Goal: Entertainment & Leisure: Browse casually

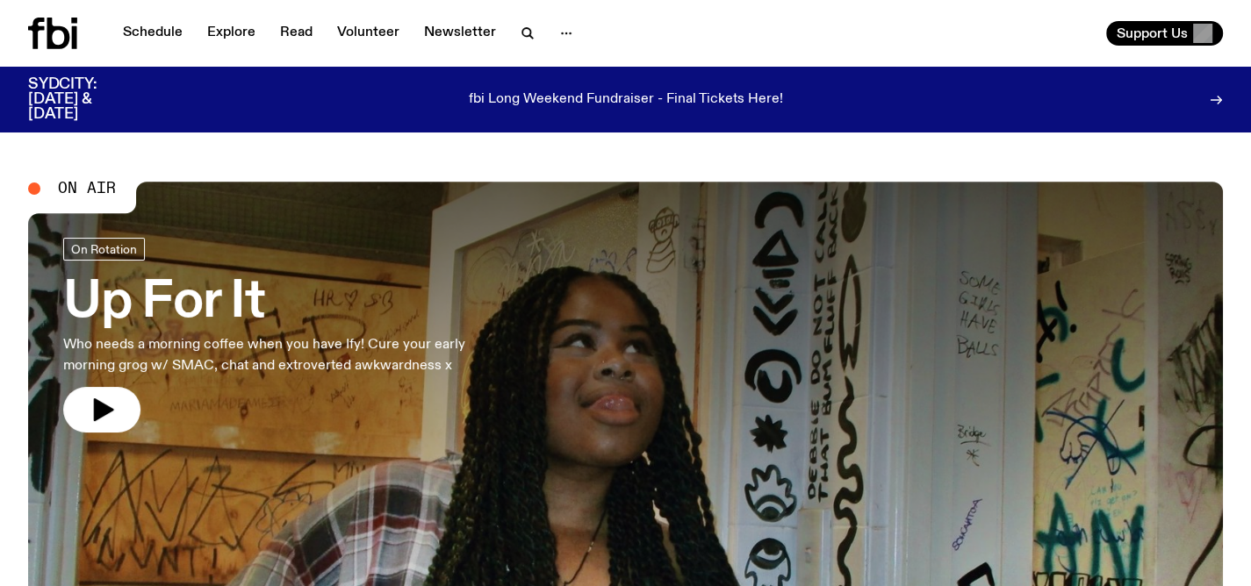
click at [189, 294] on h3 "Up For It" at bounding box center [287, 302] width 449 height 49
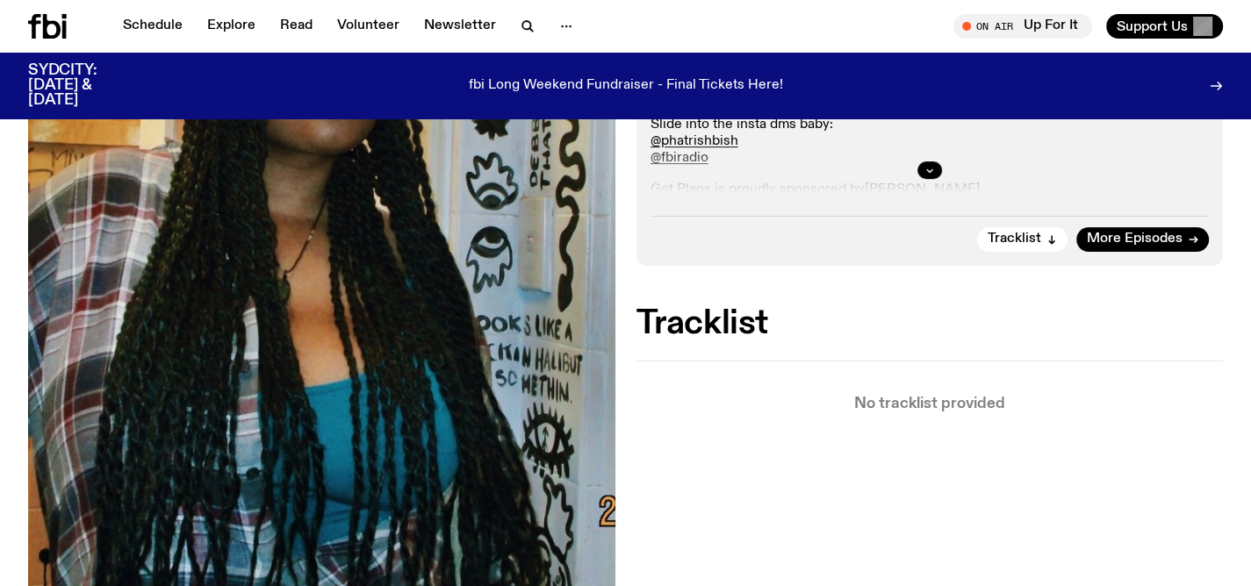
scroll to position [562, 0]
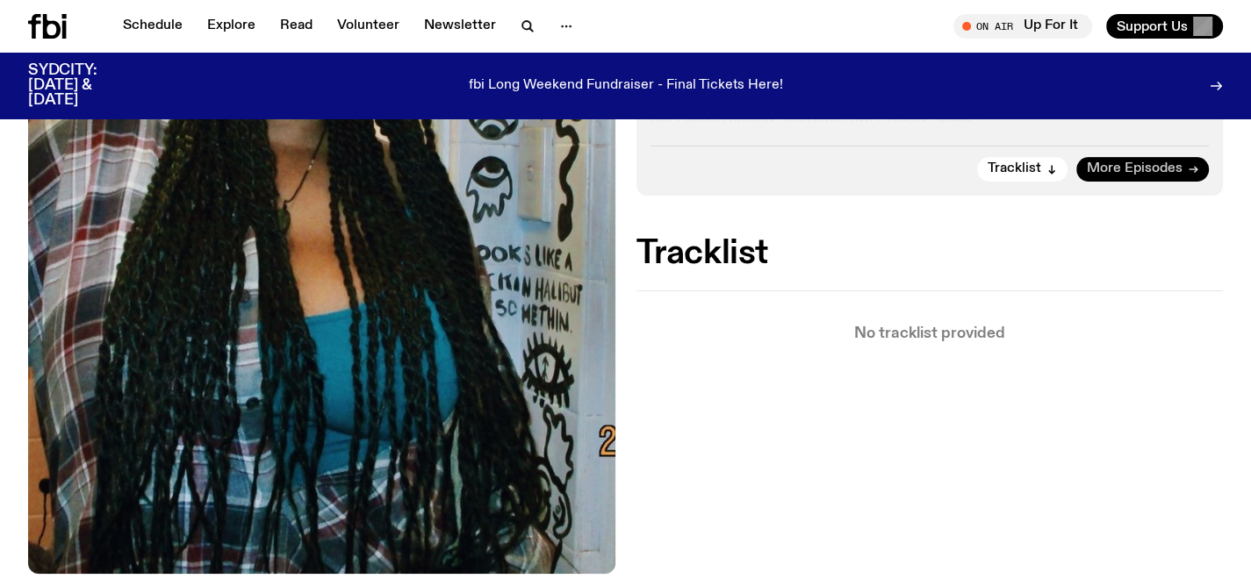
click at [1134, 172] on span "More Episodes" at bounding box center [1135, 168] width 96 height 13
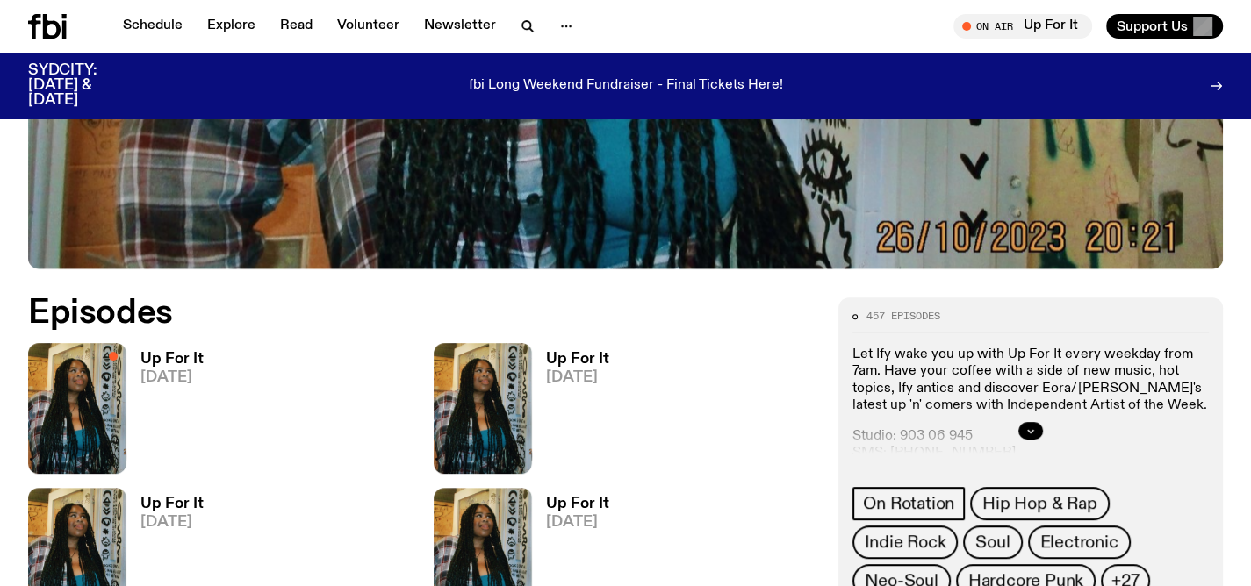
scroll to position [807, 0]
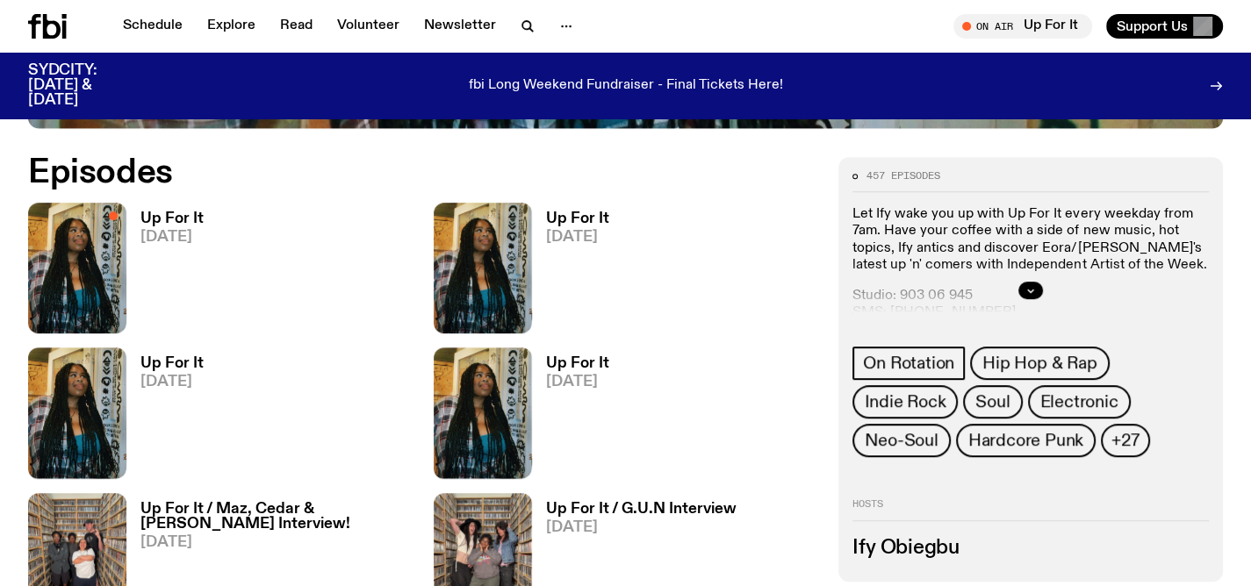
click at [580, 212] on h3 "Up For It" at bounding box center [577, 219] width 63 height 15
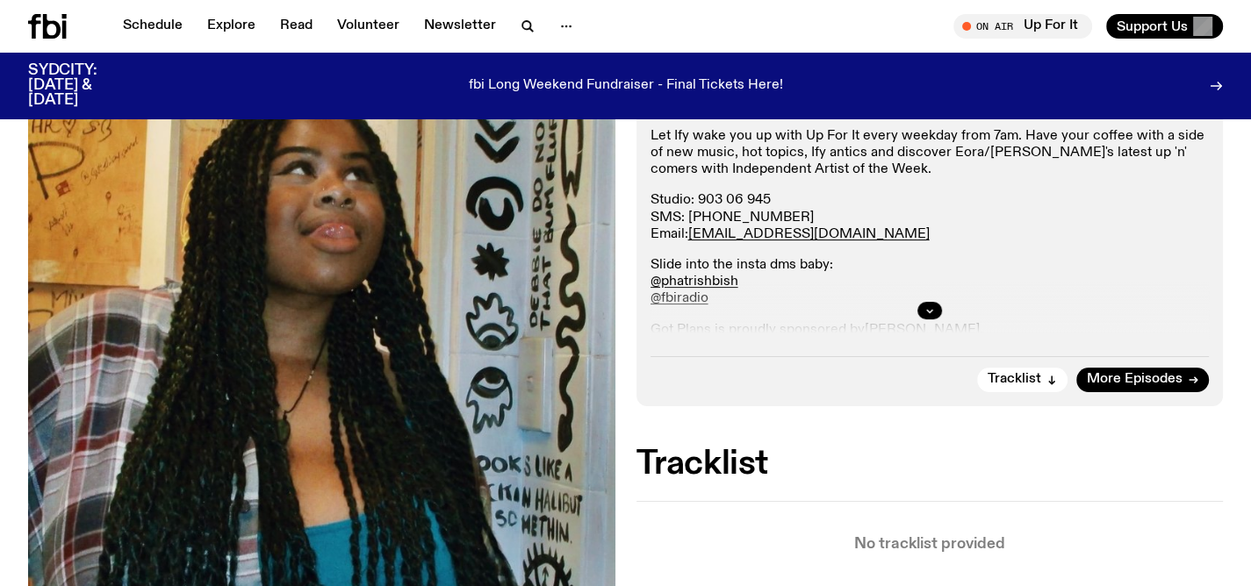
scroll to position [597, 0]
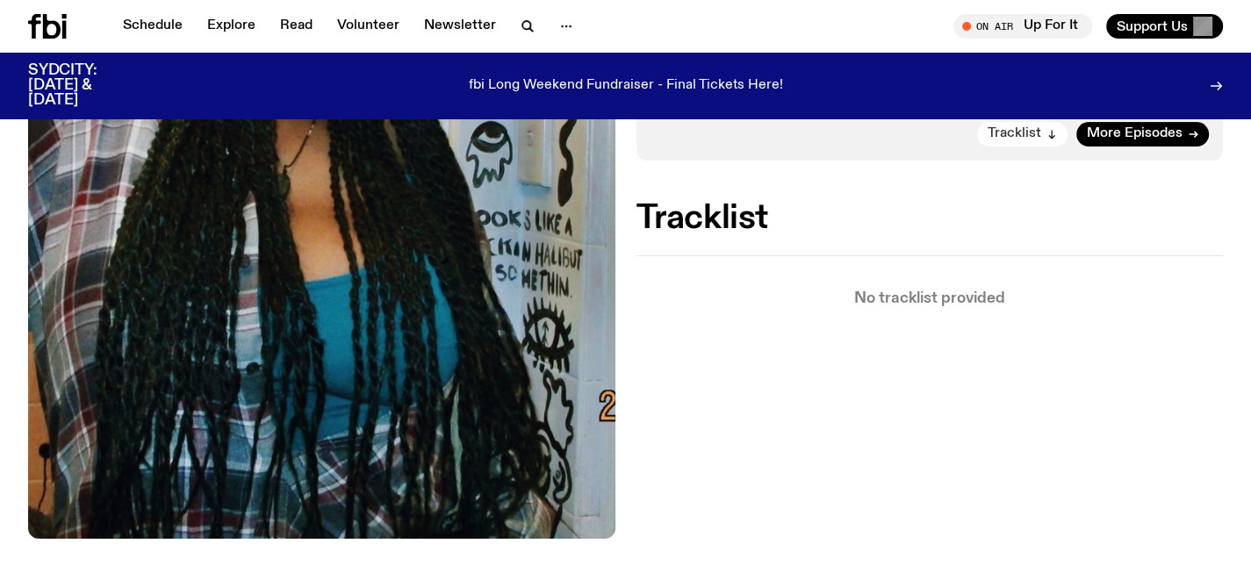
click at [1031, 128] on span "Tracklist" at bounding box center [1014, 133] width 54 height 13
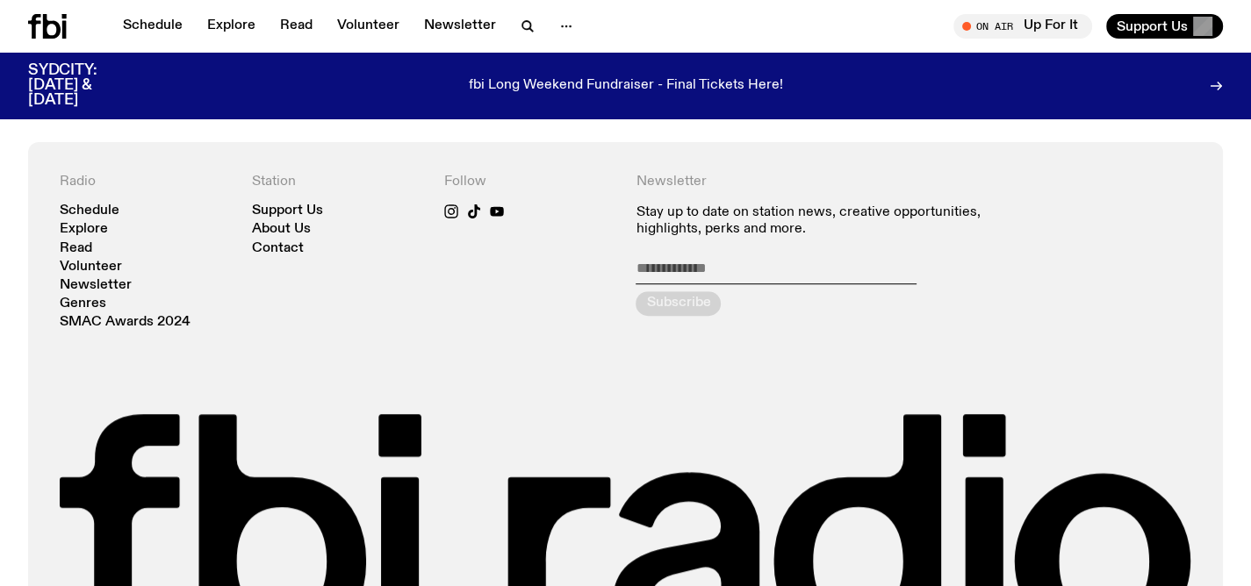
scroll to position [937, 0]
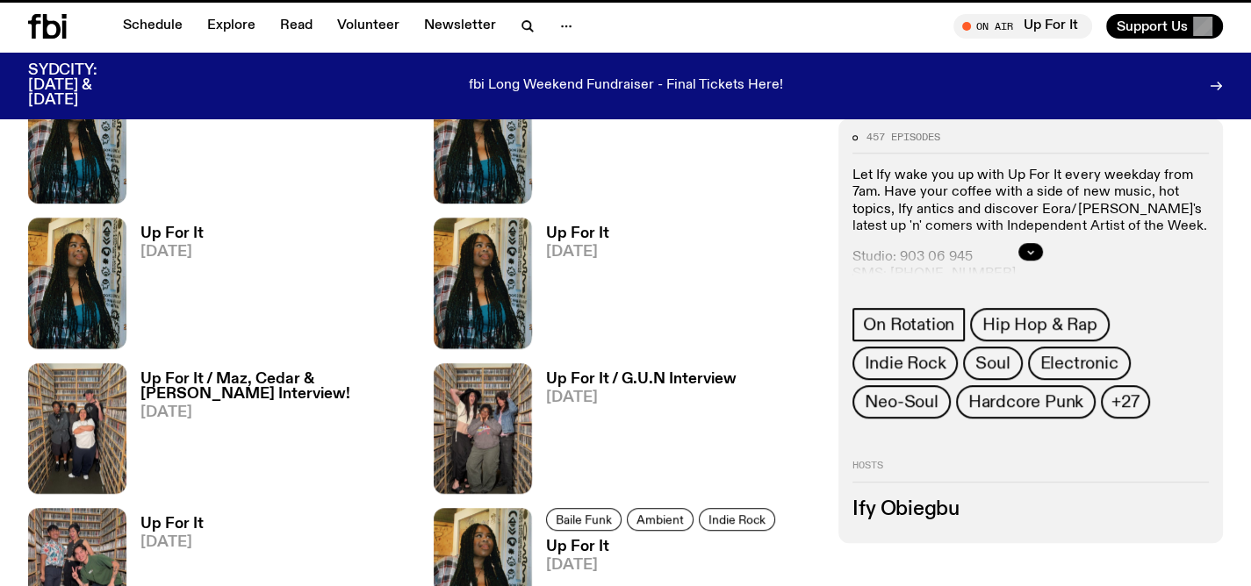
scroll to position [807, 0]
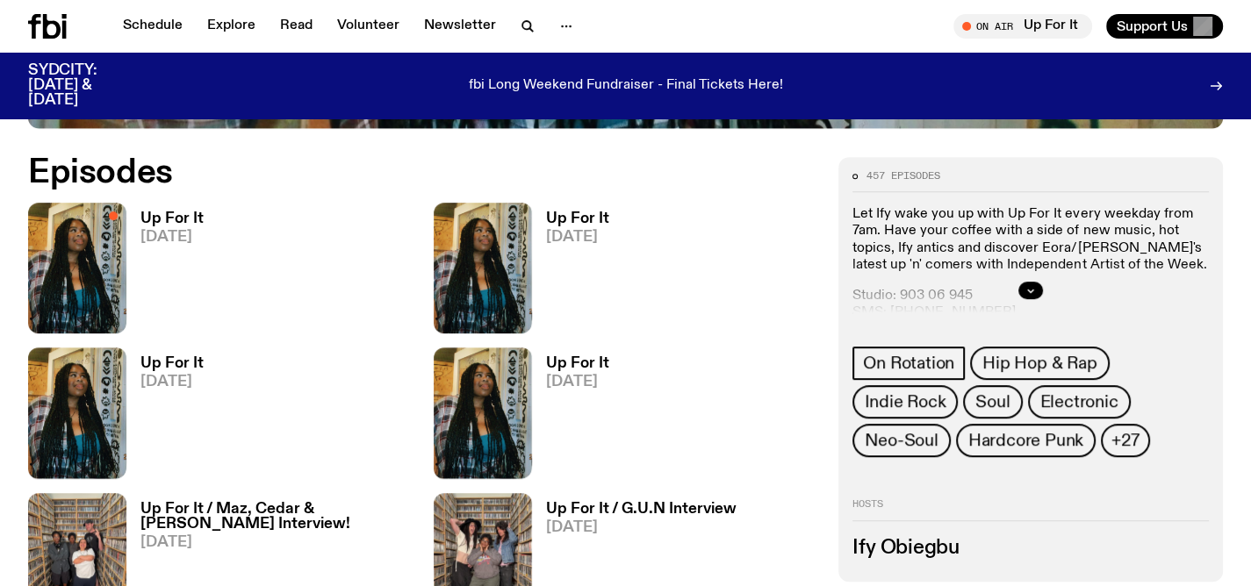
click at [186, 370] on h3 "Up For It" at bounding box center [171, 363] width 63 height 15
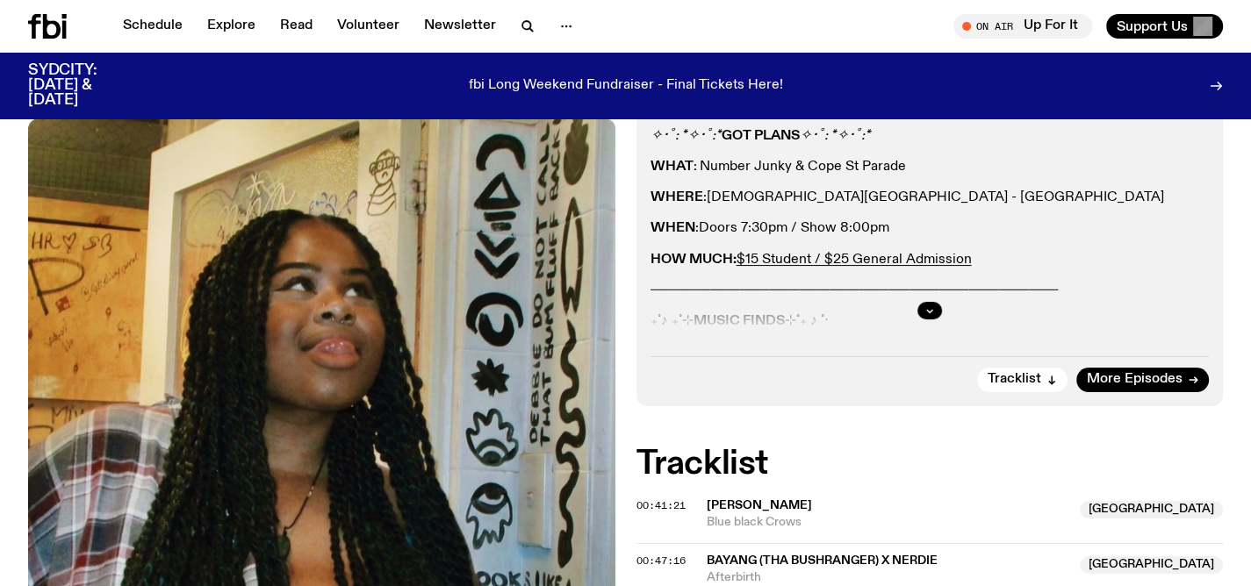
scroll to position [562, 0]
